Goal: Task Accomplishment & Management: Use online tool/utility

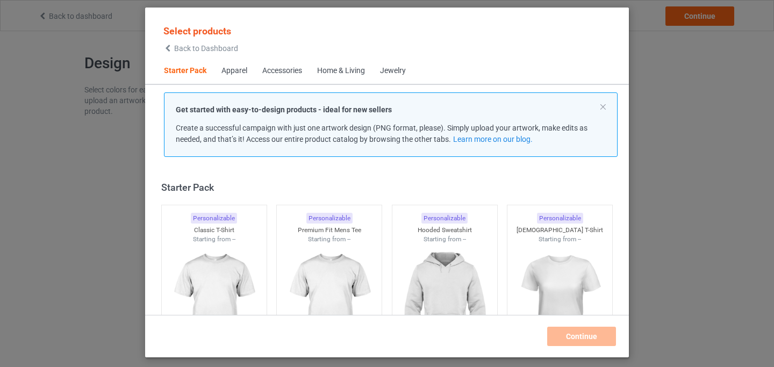
scroll to position [13, 0]
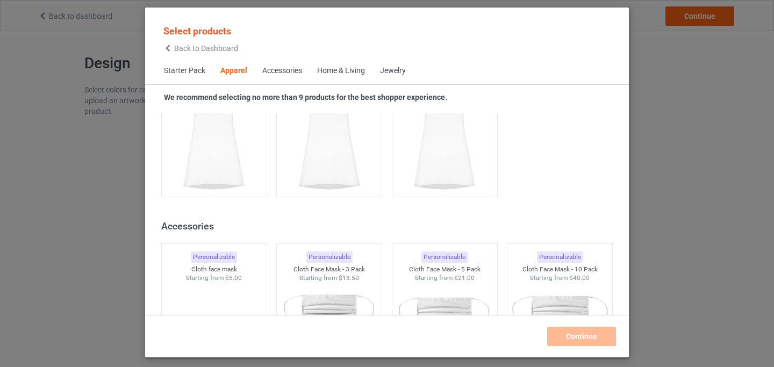
scroll to position [2365, 0]
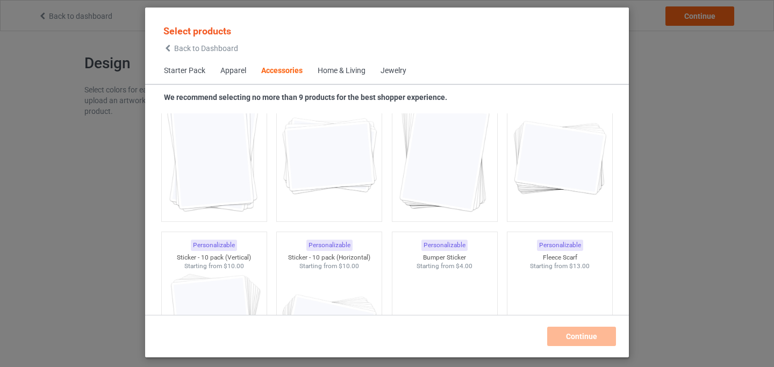
scroll to position [3795, 0]
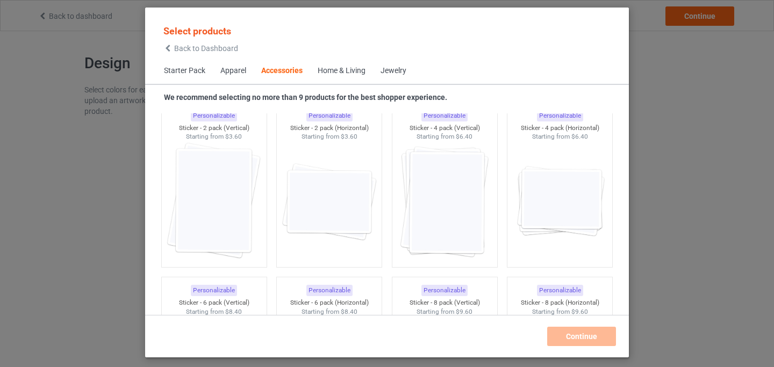
click at [349, 71] on div "Home & Living" at bounding box center [342, 71] width 48 height 11
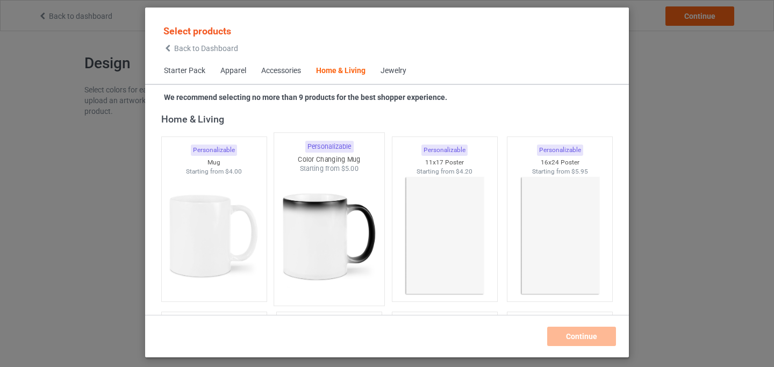
click at [334, 222] on img at bounding box center [329, 237] width 101 height 126
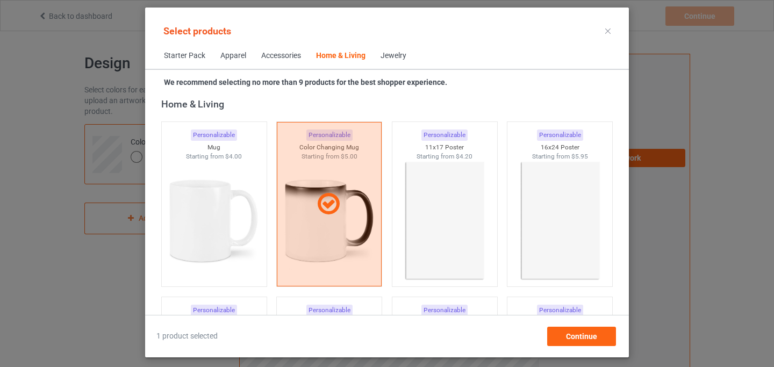
scroll to position [4877, 0]
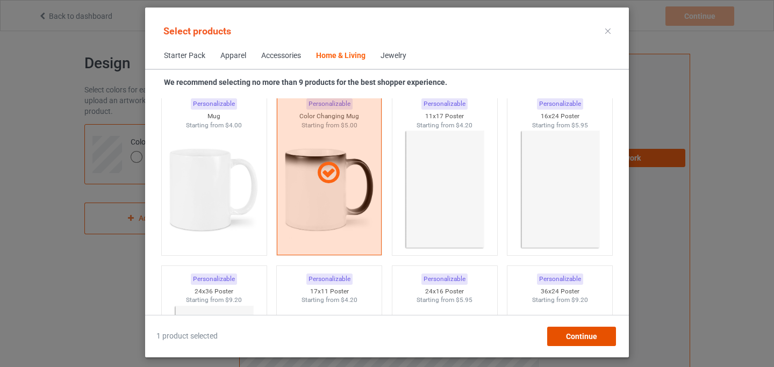
click at [567, 343] on div "Continue" at bounding box center [581, 336] width 69 height 19
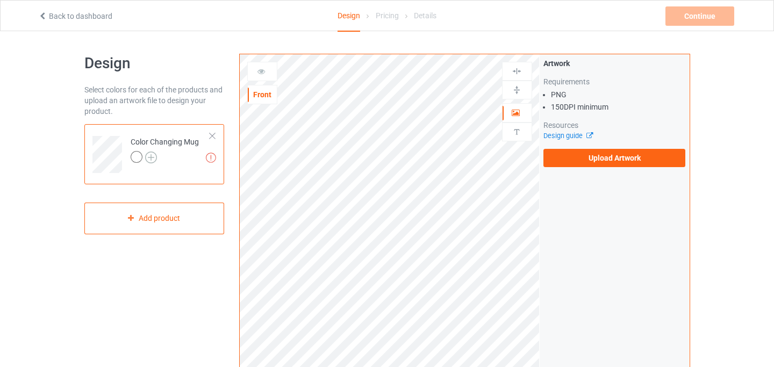
click at [152, 155] on img at bounding box center [151, 158] width 12 height 12
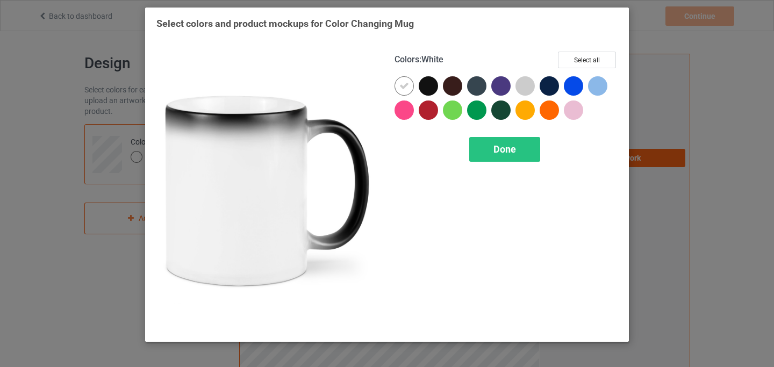
click at [404, 86] on icon at bounding box center [404, 86] width 10 height 10
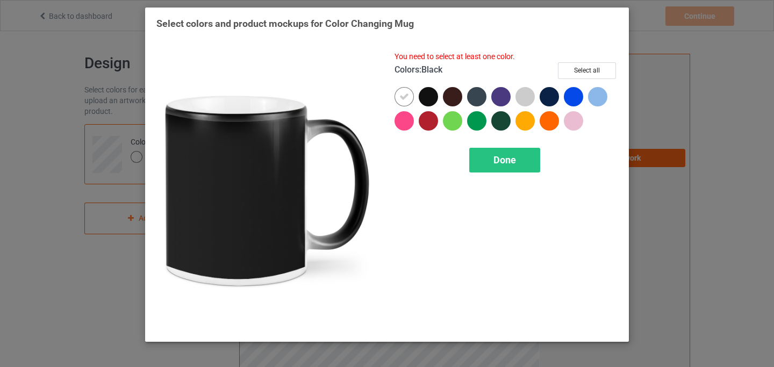
click at [433, 95] on div at bounding box center [428, 96] width 19 height 19
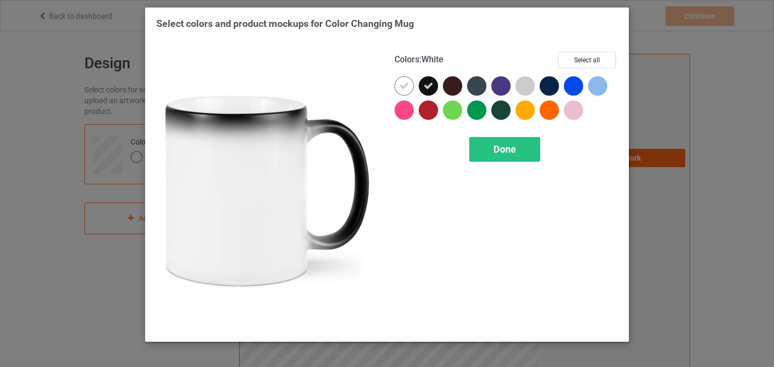
click at [402, 87] on icon at bounding box center [404, 86] width 10 height 10
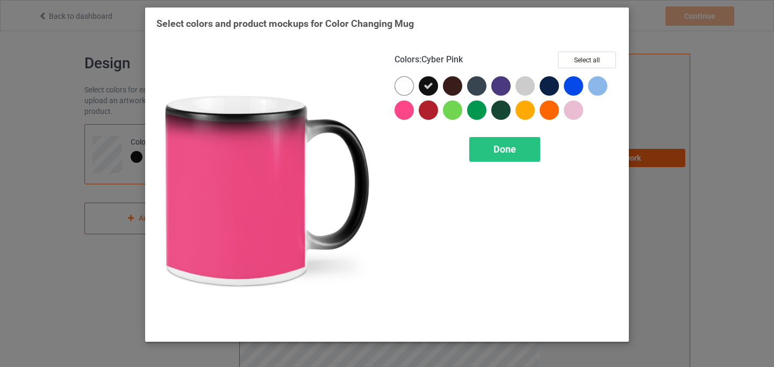
click at [408, 111] on div at bounding box center [403, 109] width 19 height 19
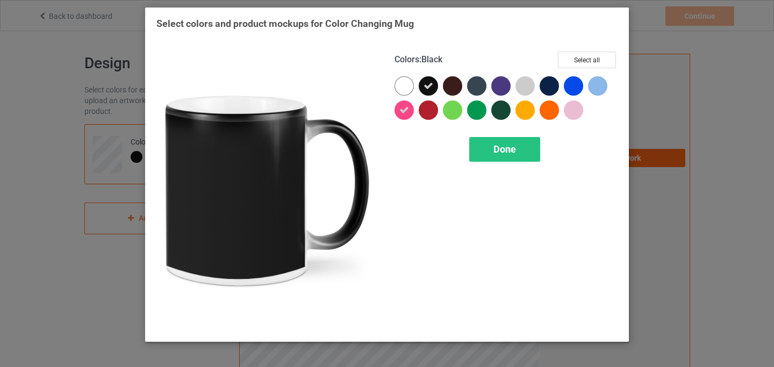
click at [430, 86] on icon at bounding box center [428, 86] width 10 height 10
click at [432, 80] on div at bounding box center [428, 85] width 19 height 19
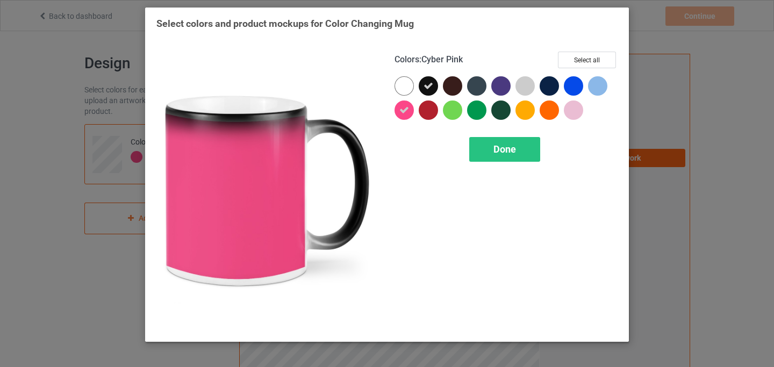
click at [409, 108] on div at bounding box center [403, 109] width 19 height 19
drag, startPoint x: 500, startPoint y: 152, endPoint x: 437, endPoint y: 97, distance: 83.7
click at [437, 97] on div "Colors : Cyber Pink Select all Done" at bounding box center [506, 191] width 238 height 294
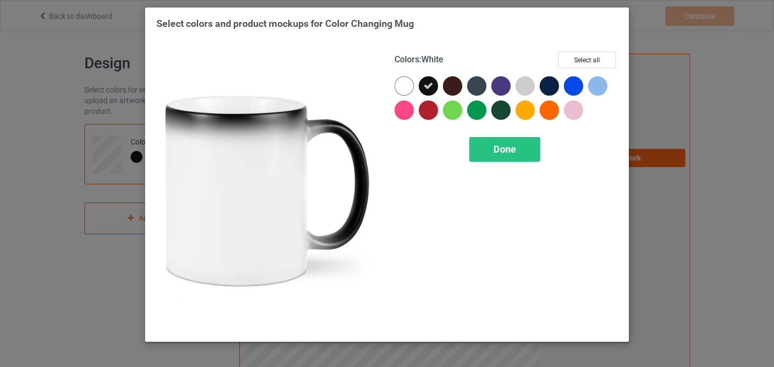
click at [409, 84] on div at bounding box center [403, 85] width 19 height 19
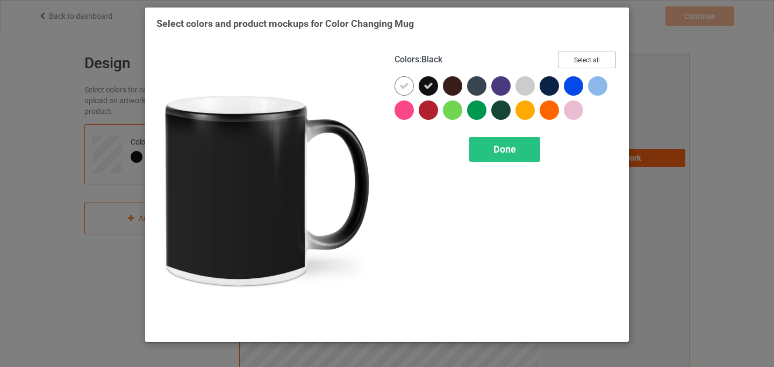
click at [570, 63] on button "Select all" at bounding box center [587, 60] width 58 height 17
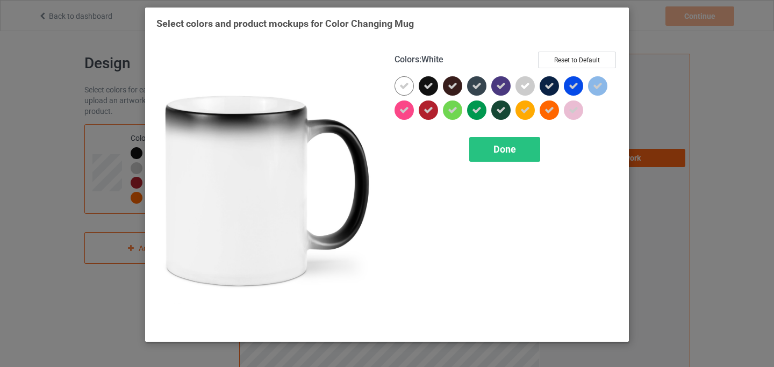
click at [400, 87] on icon at bounding box center [404, 86] width 10 height 10
click at [591, 57] on button "Select all" at bounding box center [587, 60] width 58 height 17
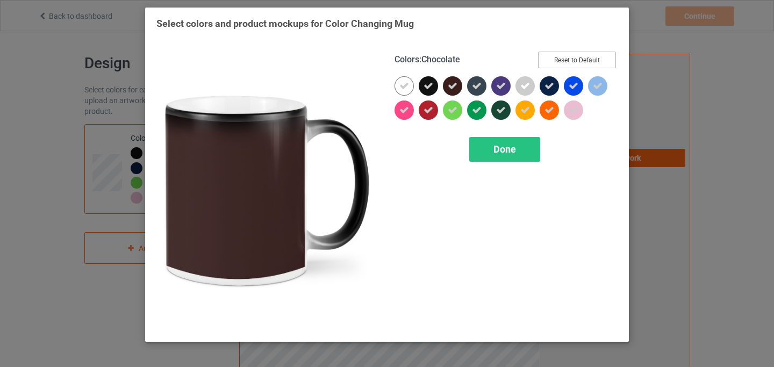
click at [553, 58] on button "Reset to Default" at bounding box center [577, 60] width 78 height 17
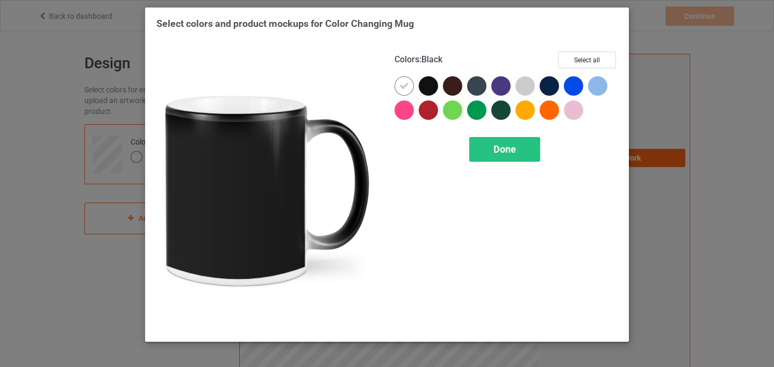
click at [436, 82] on div at bounding box center [428, 85] width 19 height 19
click at [432, 83] on icon at bounding box center [428, 86] width 10 height 10
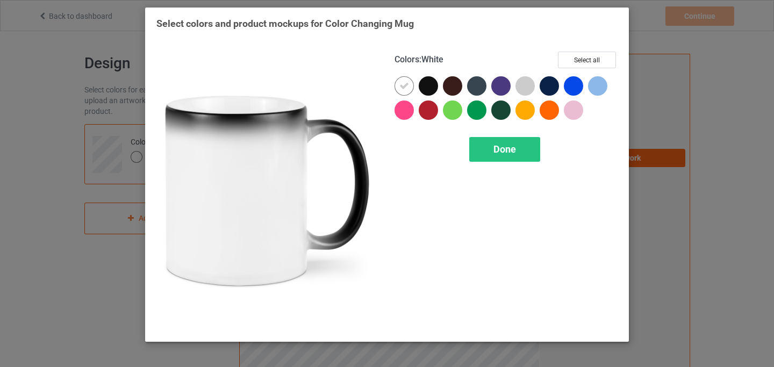
click at [399, 87] on icon at bounding box center [404, 86] width 10 height 10
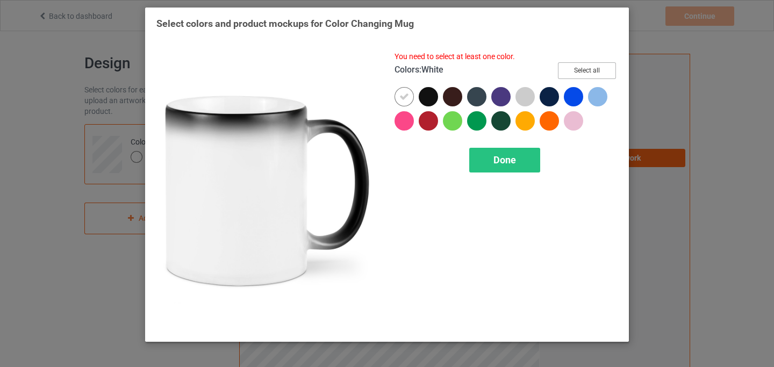
click at [570, 76] on button "Select all" at bounding box center [587, 70] width 58 height 17
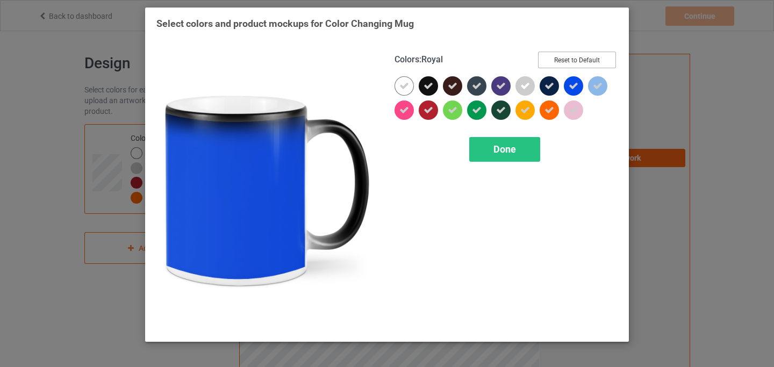
click at [572, 64] on button "Reset to Default" at bounding box center [577, 60] width 78 height 17
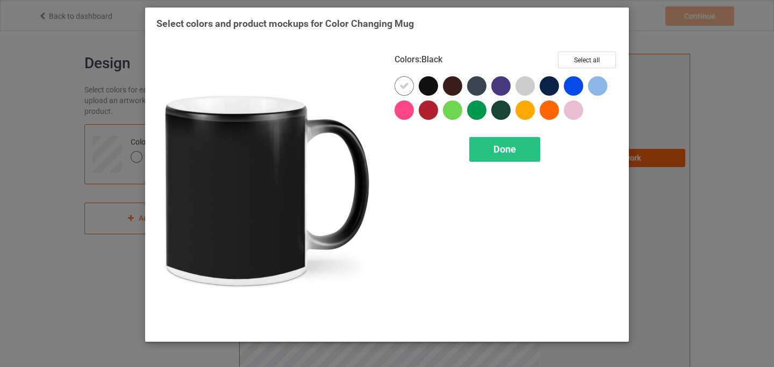
click at [428, 84] on div at bounding box center [428, 85] width 19 height 19
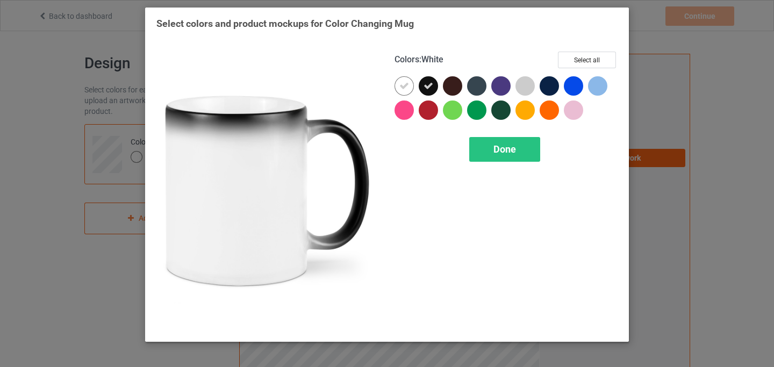
click at [406, 86] on icon at bounding box center [404, 86] width 10 height 10
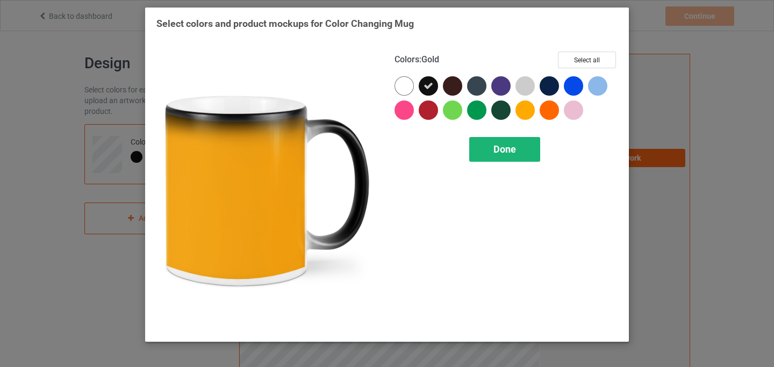
click at [511, 150] on span "Done" at bounding box center [504, 148] width 23 height 11
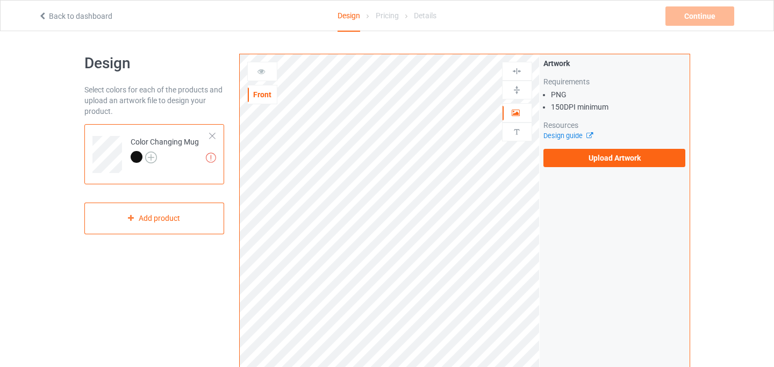
click at [153, 156] on img at bounding box center [151, 158] width 12 height 12
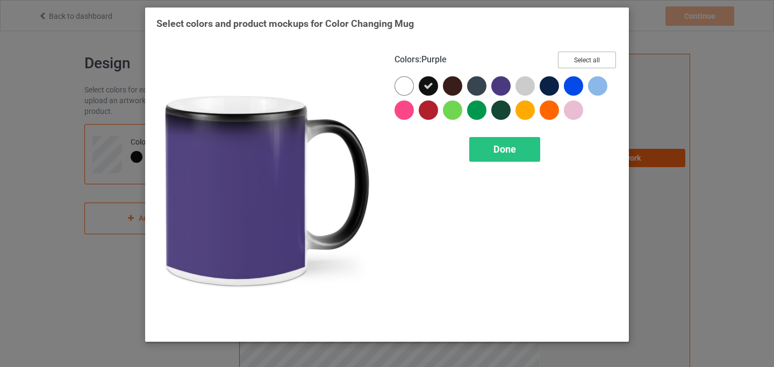
click at [592, 64] on button "Select all" at bounding box center [587, 60] width 58 height 17
click at [592, 64] on button "Reset to Default" at bounding box center [577, 60] width 78 height 17
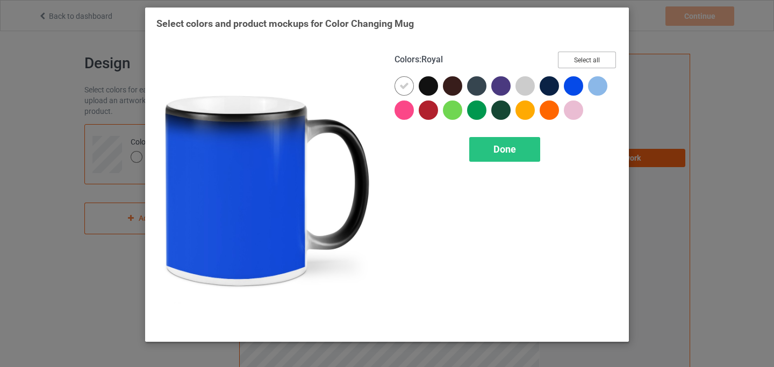
click at [587, 60] on button "Select all" at bounding box center [587, 60] width 58 height 17
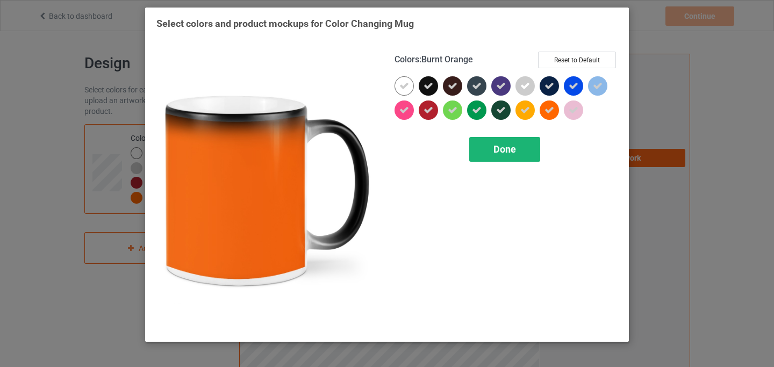
click at [518, 147] on div "Done" at bounding box center [504, 149] width 71 height 25
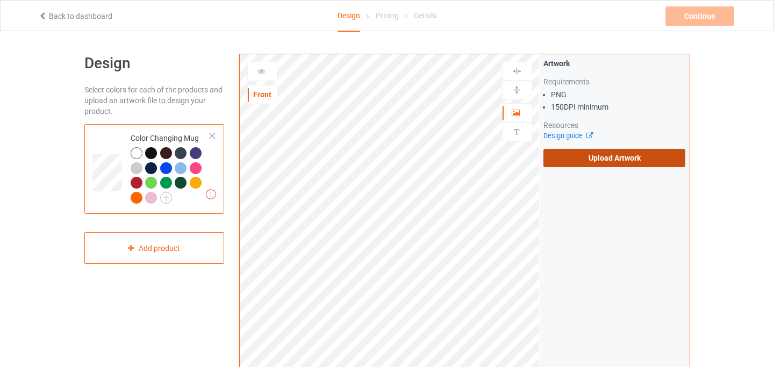
click at [586, 164] on label "Upload Artwork" at bounding box center [614, 158] width 142 height 18
click at [0, 0] on input "Upload Artwork" at bounding box center [0, 0] width 0 height 0
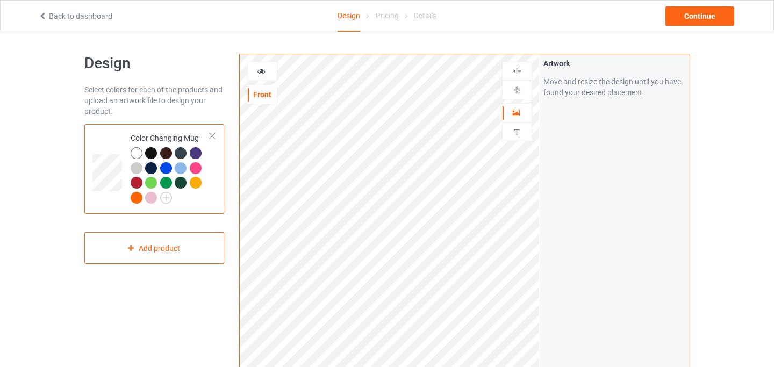
click at [260, 70] on icon at bounding box center [261, 70] width 9 height 8
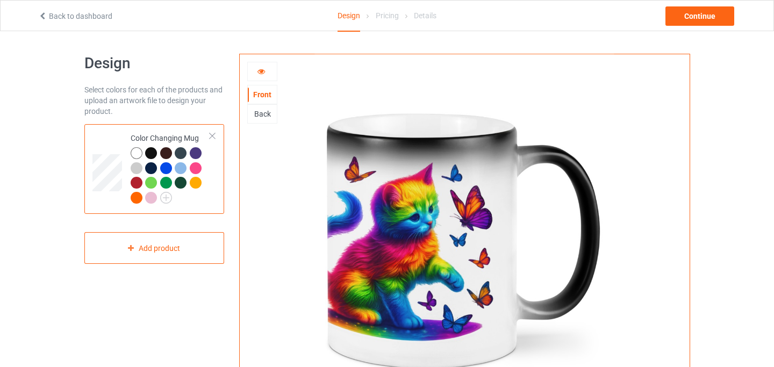
click at [265, 118] on div "Back" at bounding box center [262, 114] width 29 height 11
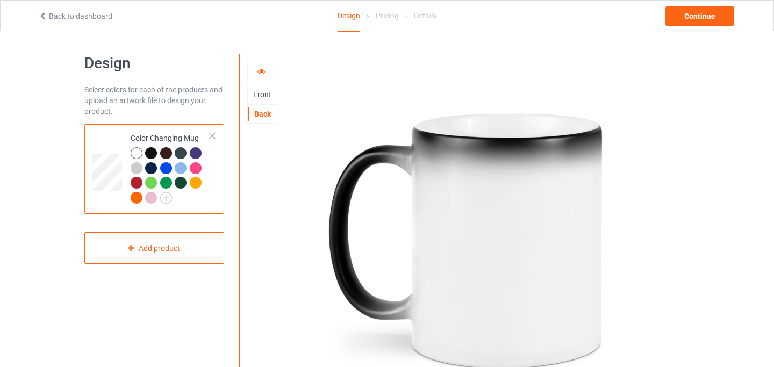
click at [265, 98] on div "Front" at bounding box center [262, 94] width 29 height 11
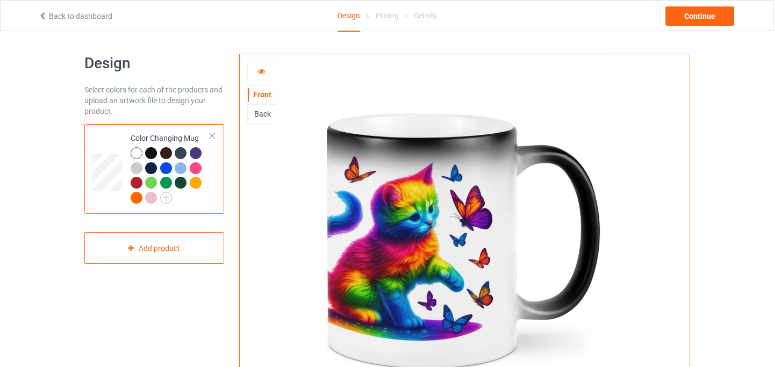
click at [262, 70] on icon at bounding box center [261, 70] width 9 height 8
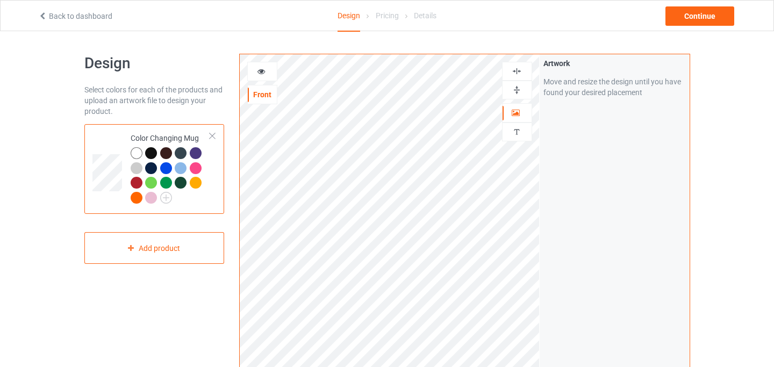
click at [263, 74] on icon at bounding box center [261, 70] width 9 height 8
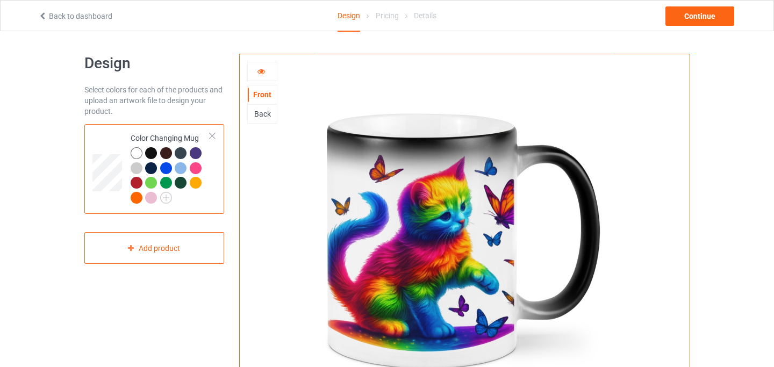
click at [264, 114] on div "Back" at bounding box center [262, 114] width 29 height 11
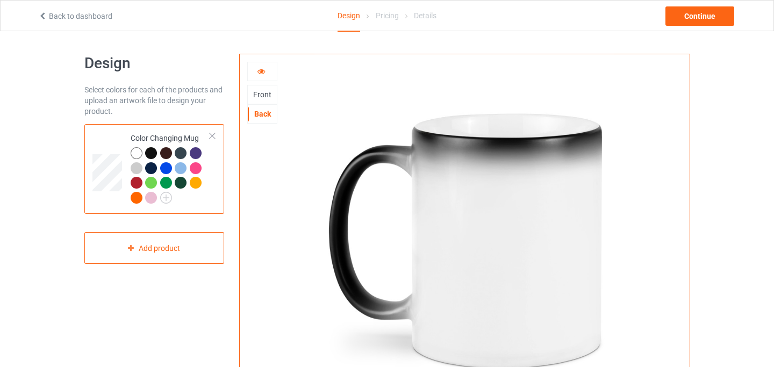
click at [265, 91] on div "Front" at bounding box center [262, 94] width 29 height 11
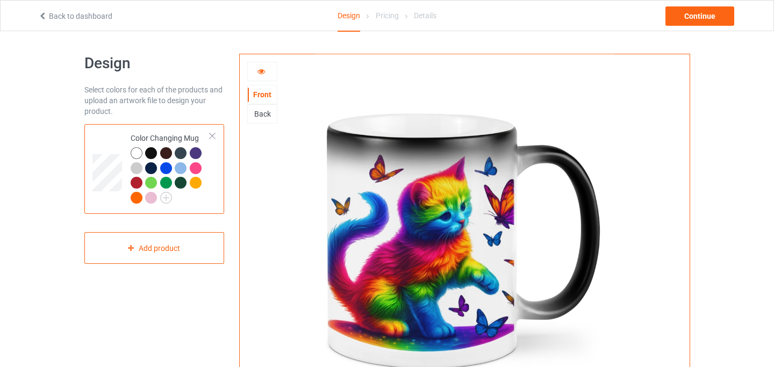
click at [262, 69] on icon at bounding box center [261, 70] width 9 height 8
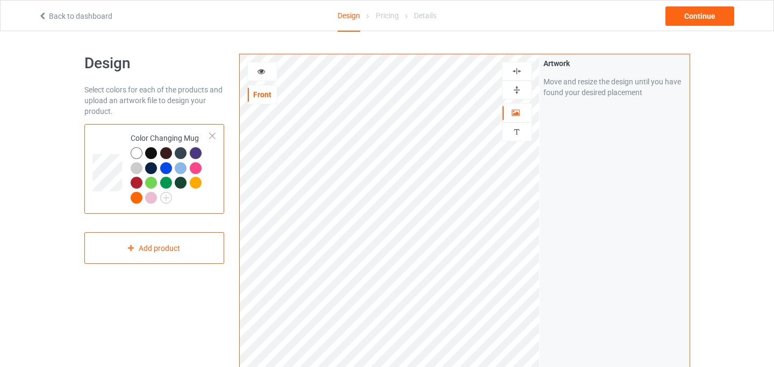
click at [261, 69] on icon at bounding box center [261, 70] width 9 height 8
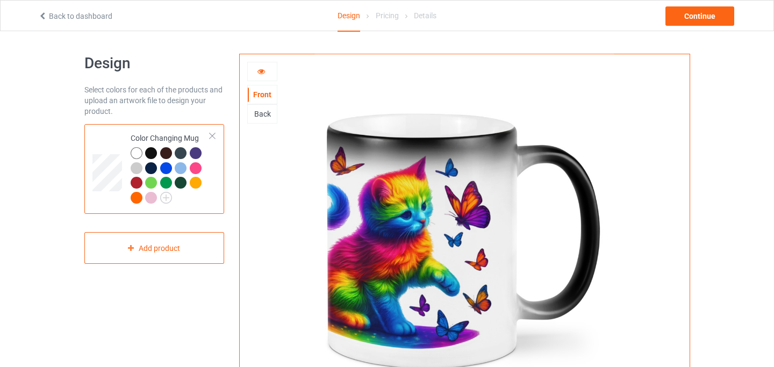
click at [261, 75] on div at bounding box center [262, 71] width 29 height 11
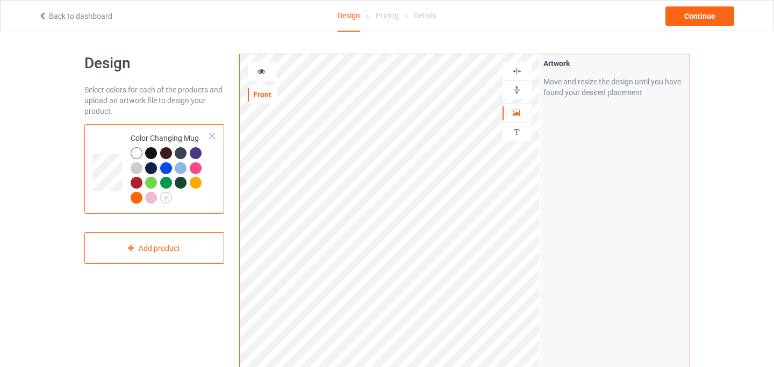
click at [266, 71] on div at bounding box center [262, 71] width 29 height 11
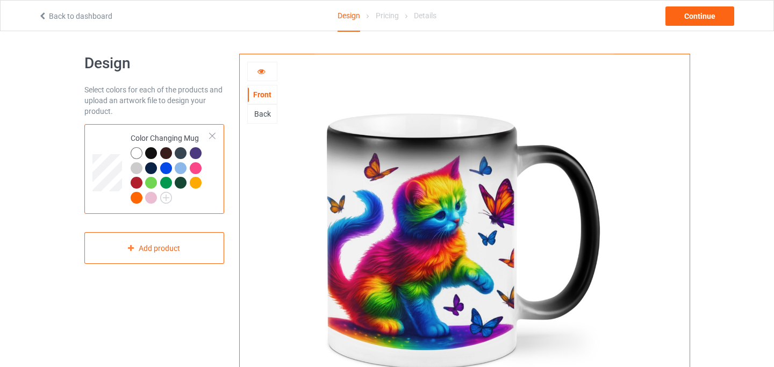
click at [263, 74] on icon at bounding box center [261, 70] width 9 height 8
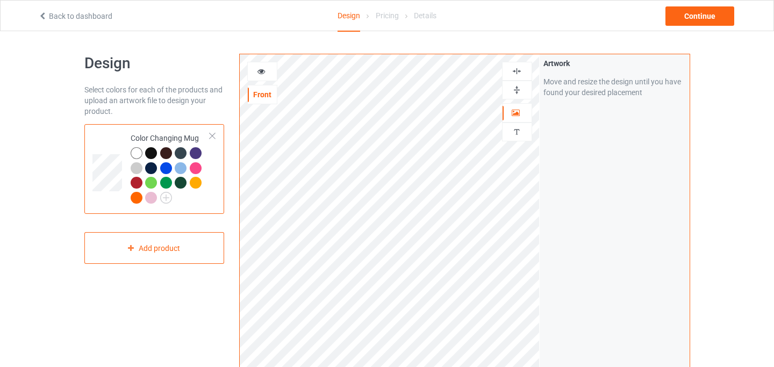
click at [258, 68] on icon at bounding box center [261, 70] width 9 height 8
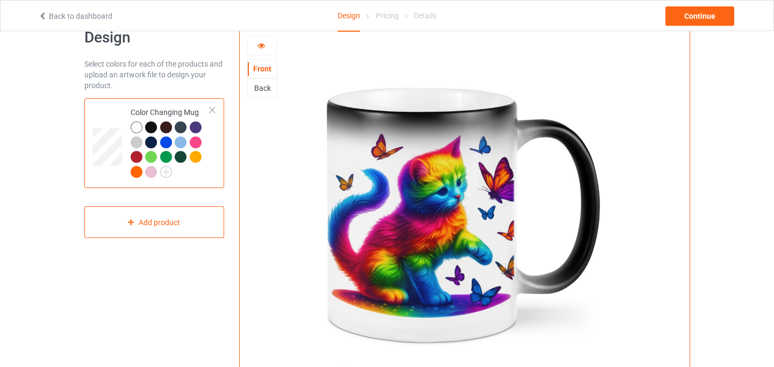
scroll to position [21, 0]
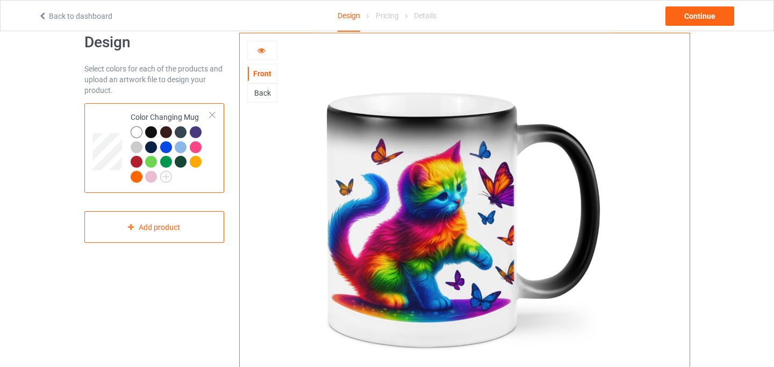
click at [155, 132] on div at bounding box center [151, 132] width 12 height 12
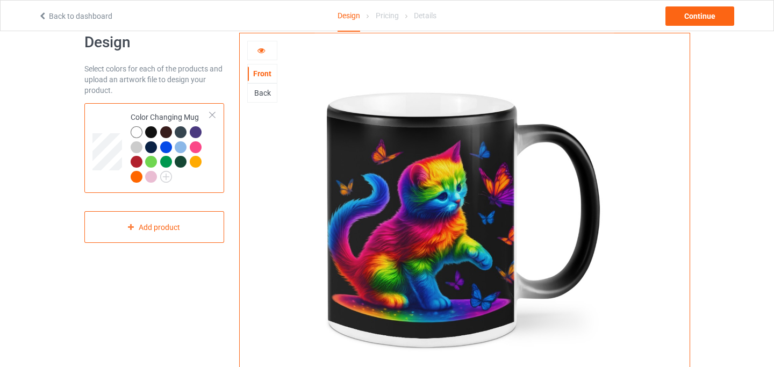
click at [165, 149] on div at bounding box center [166, 147] width 12 height 12
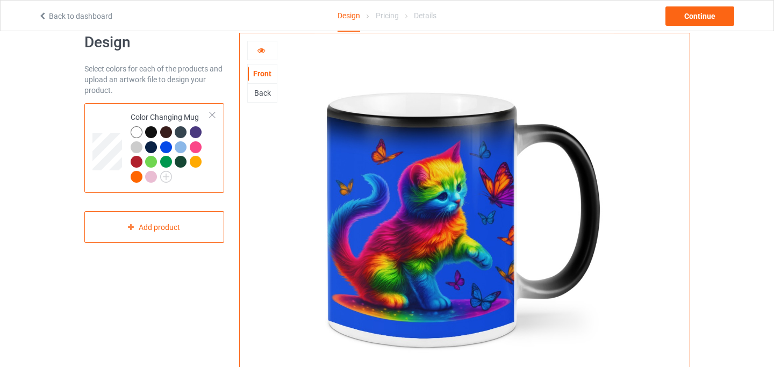
click at [152, 131] on div at bounding box center [151, 132] width 12 height 12
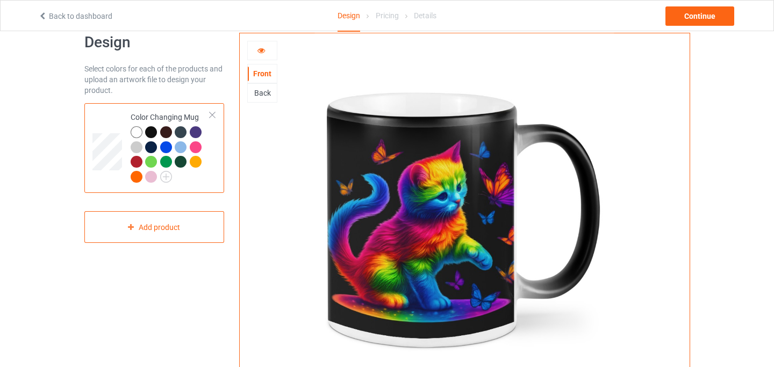
click at [139, 131] on div at bounding box center [137, 132] width 12 height 12
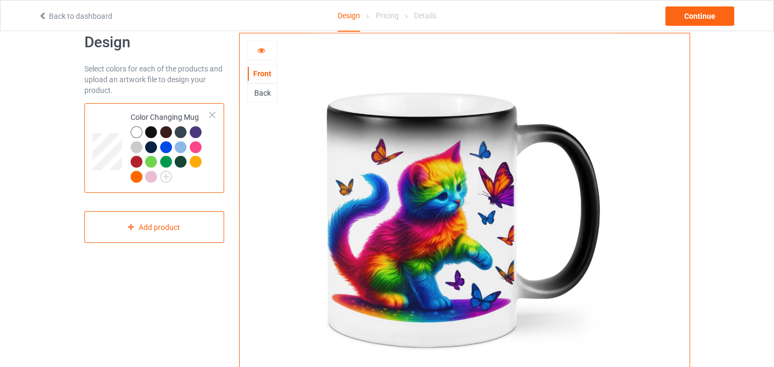
click at [147, 130] on div at bounding box center [151, 132] width 12 height 12
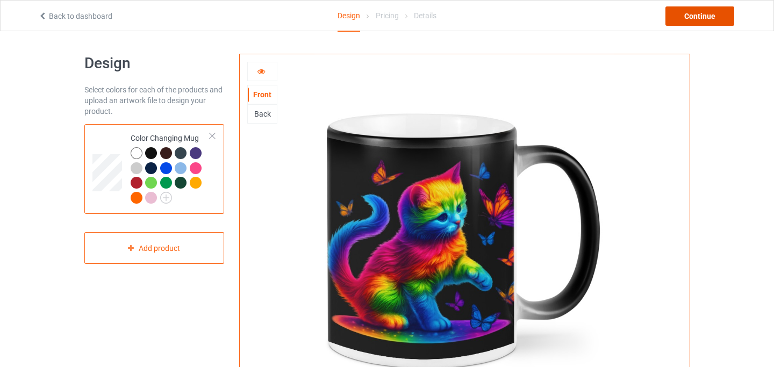
click at [714, 19] on div "Continue" at bounding box center [699, 15] width 69 height 19
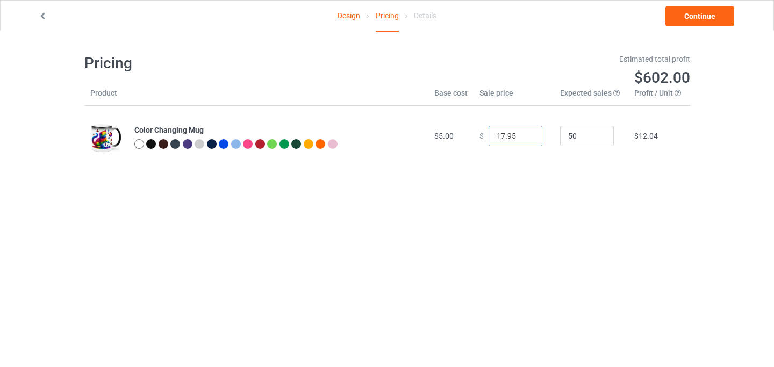
click at [525, 134] on input "17.95" at bounding box center [515, 136] width 54 height 20
click at [525, 134] on input "18.95" at bounding box center [515, 136] width 54 height 20
click at [525, 134] on input "19.95" at bounding box center [515, 136] width 54 height 20
click at [525, 134] on input "20.95" at bounding box center [515, 136] width 54 height 20
click at [525, 134] on input "21.95" at bounding box center [515, 136] width 54 height 20
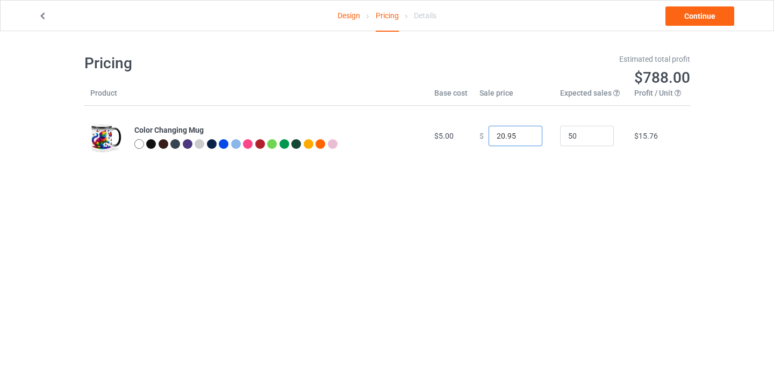
click at [526, 139] on input "20.95" at bounding box center [515, 136] width 54 height 20
type input "19.95"
click at [526, 139] on input "19.95" at bounding box center [515, 136] width 54 height 20
click at [708, 22] on link "Continue" at bounding box center [699, 15] width 69 height 19
